Goal: Complete application form: Complete application form

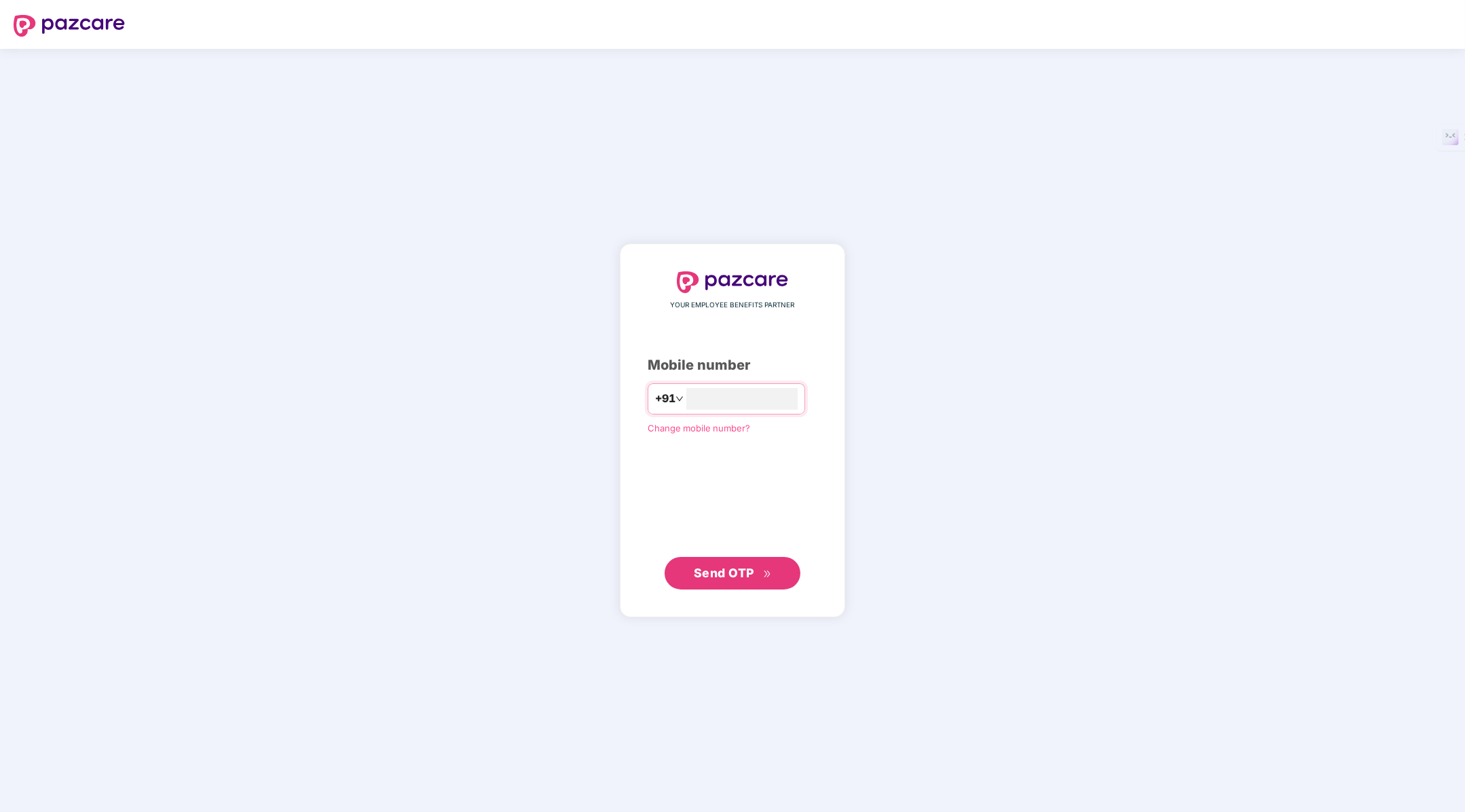
type input "**********"
click at [725, 579] on span "Send OTP" at bounding box center [724, 573] width 61 height 14
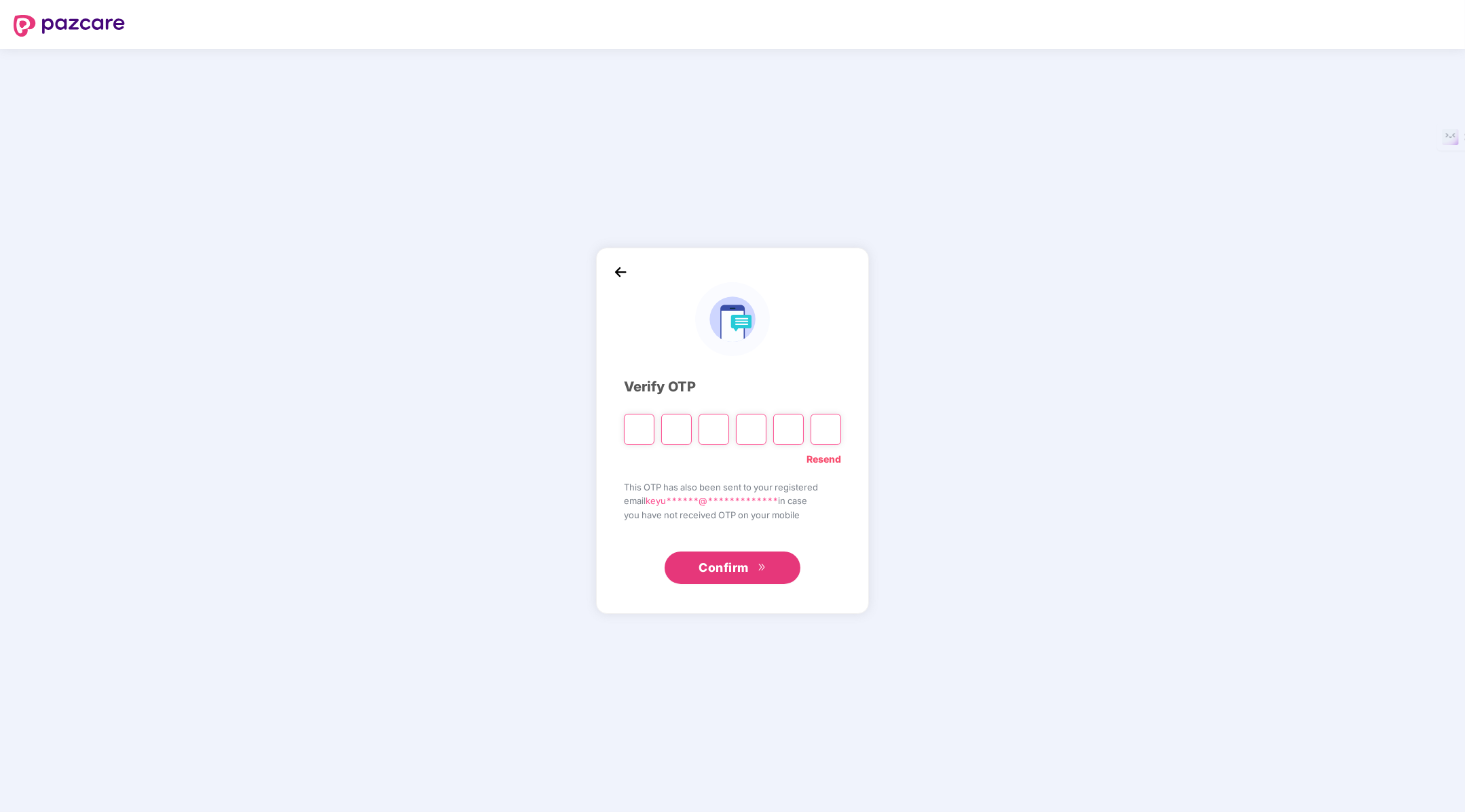
type input "*"
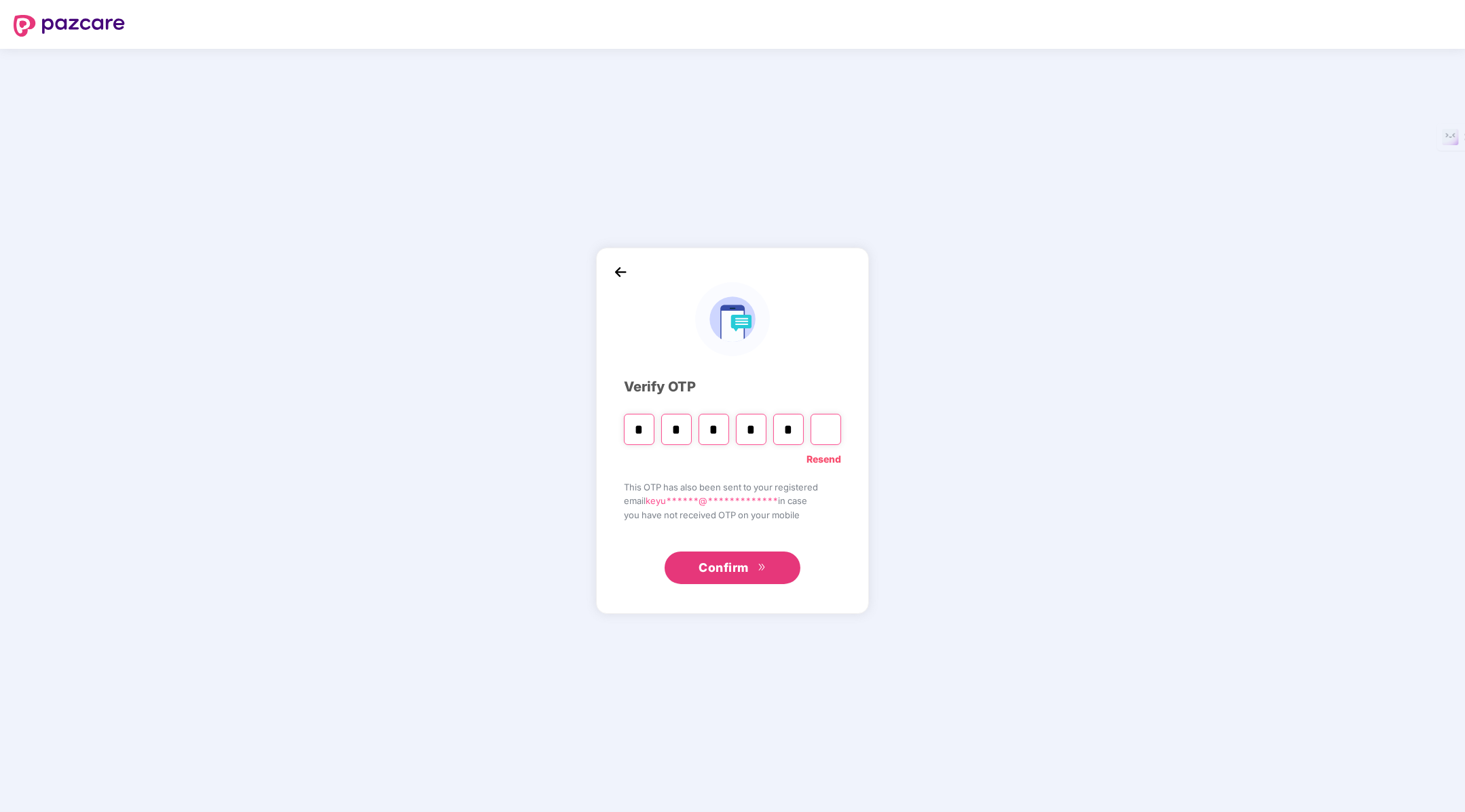
type input "*"
